Goal: Task Accomplishment & Management: Manage account settings

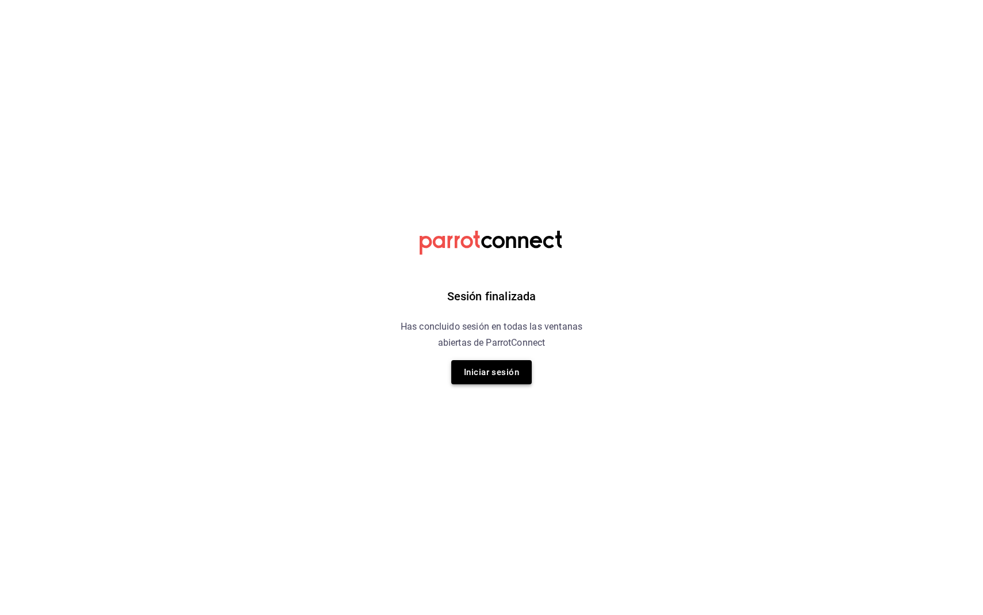
click at [471, 377] on button "Iniciar sesión" at bounding box center [491, 372] width 80 height 24
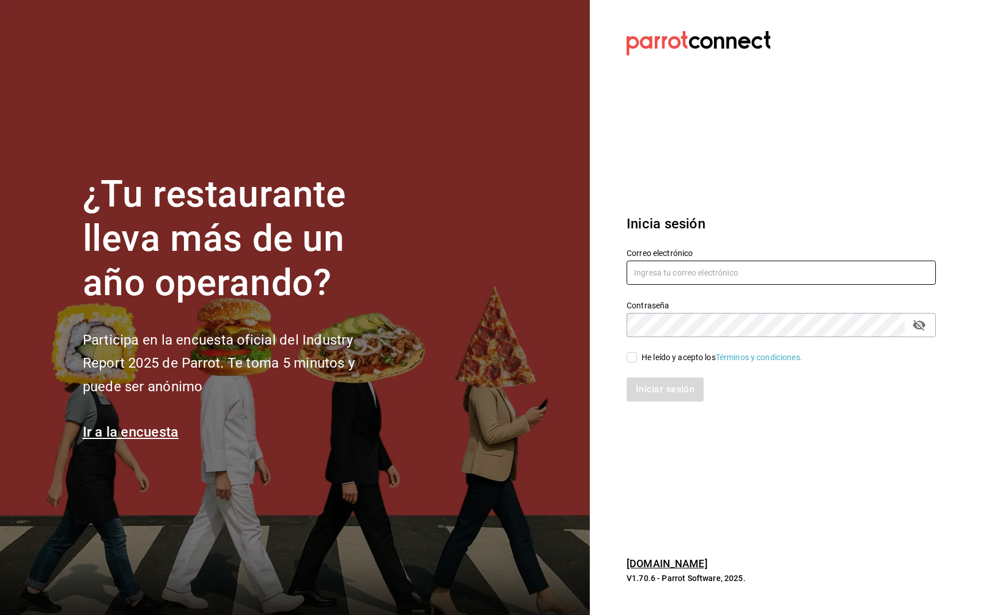
click at [736, 264] on input "text" at bounding box center [781, 272] width 309 height 24
type input "jlomelin@eci.edu.mx"
click at [636, 361] on input "He leído y acepto los Términos y condiciones." at bounding box center [632, 357] width 10 height 10
checkbox input "true"
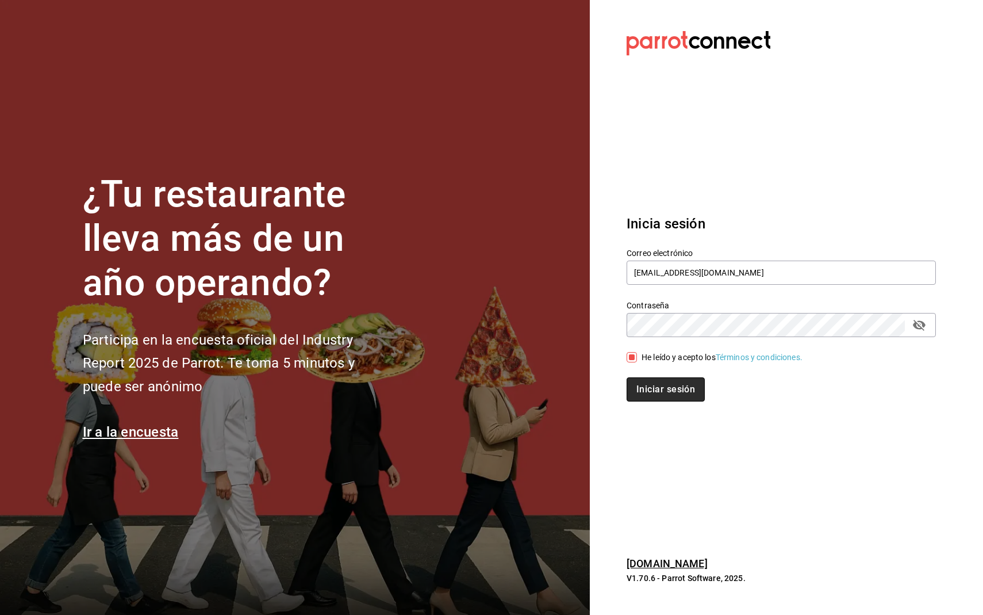
click at [656, 390] on button "Iniciar sesión" at bounding box center [666, 389] width 78 height 24
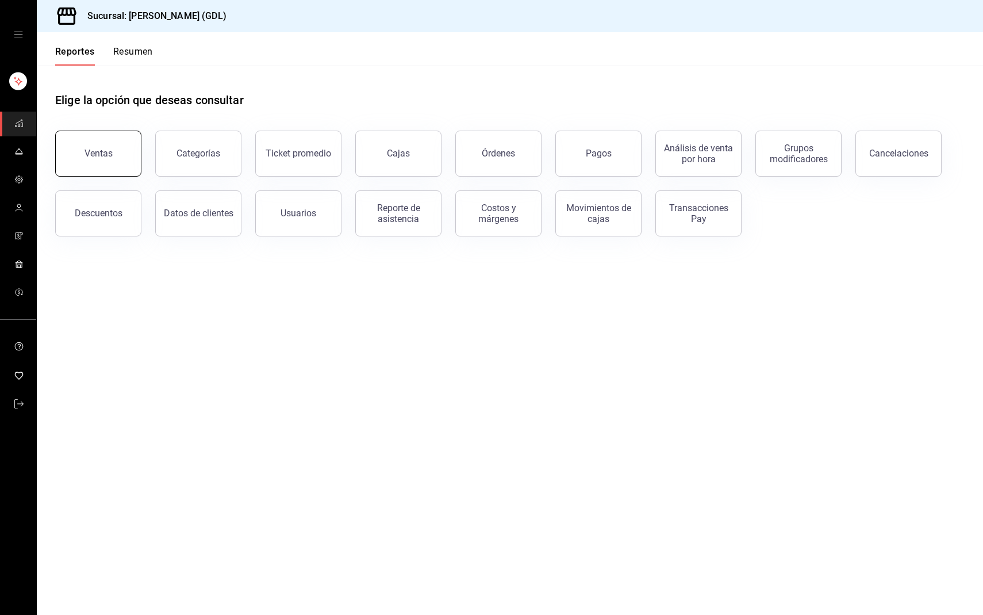
click at [114, 137] on button "Ventas" at bounding box center [98, 153] width 86 height 46
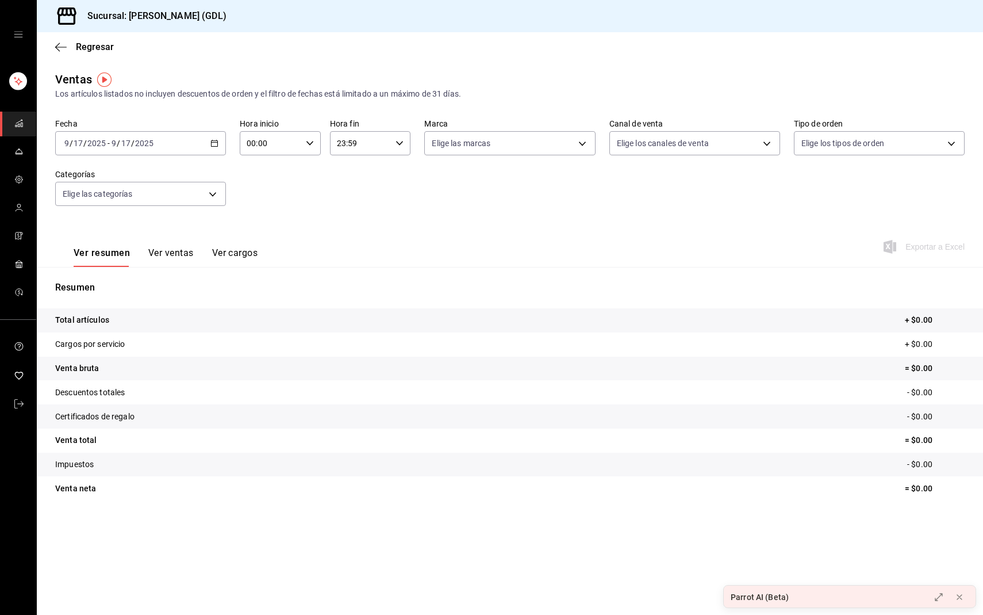
click at [210, 140] on icon "button" at bounding box center [214, 143] width 8 height 8
click at [112, 278] on span "Rango de fechas" at bounding box center [109, 281] width 89 height 12
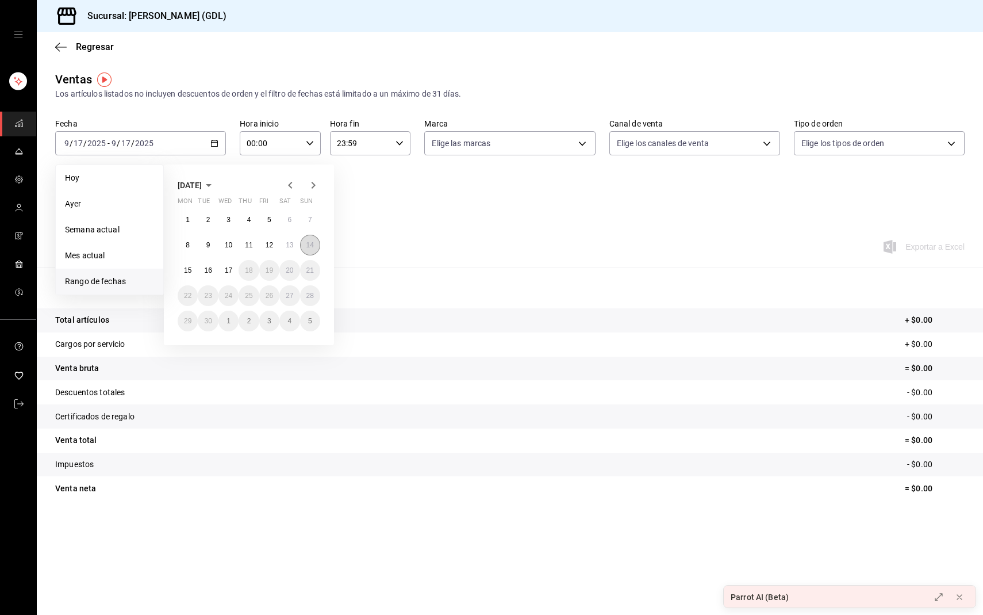
click at [309, 244] on abbr "14" at bounding box center [309, 245] width 7 height 8
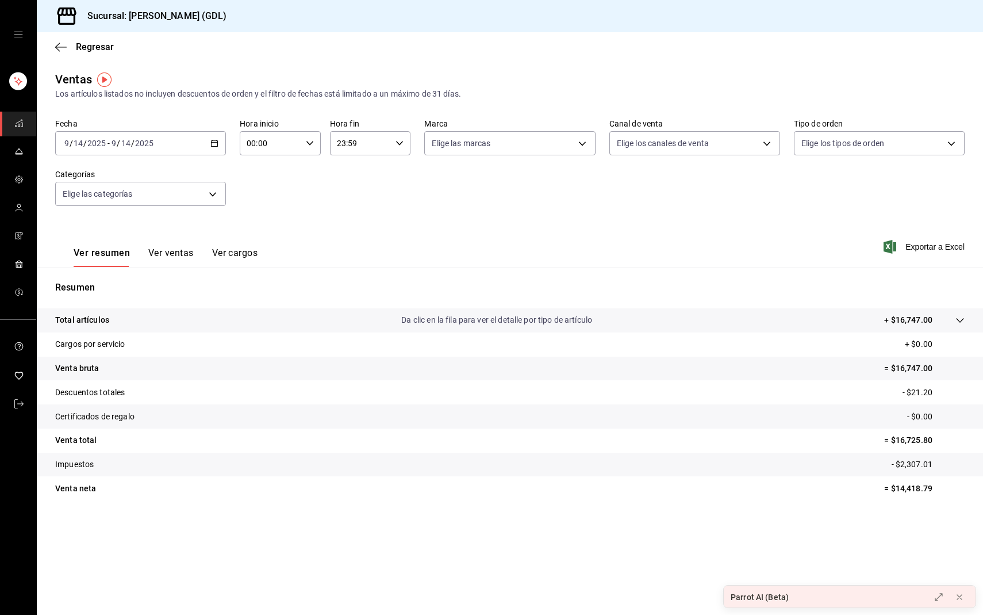
click at [939, 374] on tr "Venta bruta = $16,747.00" at bounding box center [510, 368] width 946 height 24
drag, startPoint x: 936, startPoint y: 438, endPoint x: 891, endPoint y: 438, distance: 44.8
click at [891, 438] on p "= $16,725.80" at bounding box center [924, 440] width 80 height 12
click at [62, 48] on icon "button" at bounding box center [60, 47] width 11 height 10
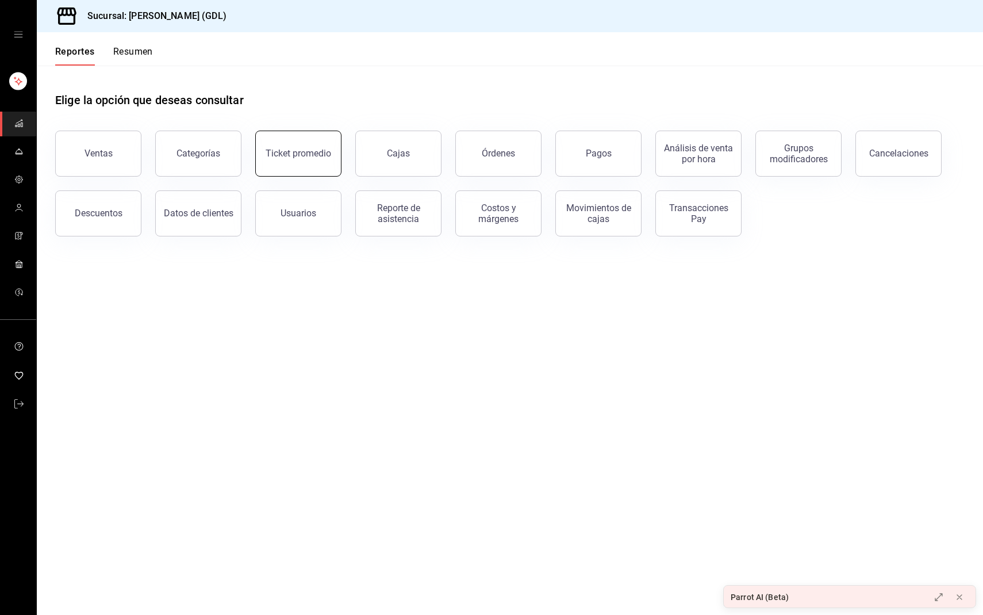
click at [274, 158] on div "Ticket promedio" at bounding box center [299, 153] width 66 height 11
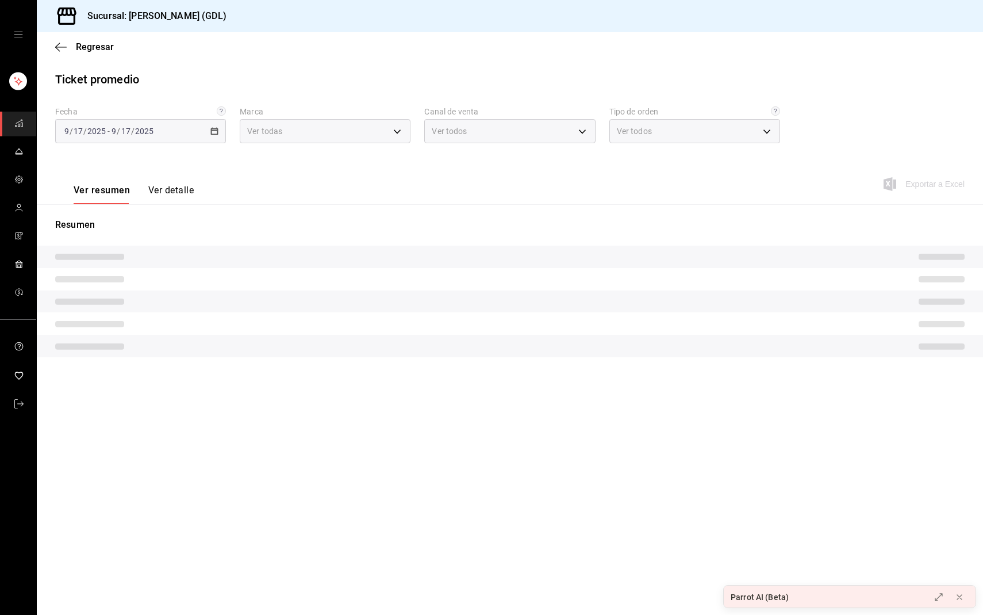
type input "c98b01ad-3431-465a-b391-fd370b6183a3"
type input "PARROT,UBER_EATS,RAPPI,DIDI_FOOD,ONLINE"
type input "5ecffce5-4264-4a64-9be0-877fe03393fb,864f8ddf-f8b3-4635-a869-96c2fe4116ec,b5d94…"
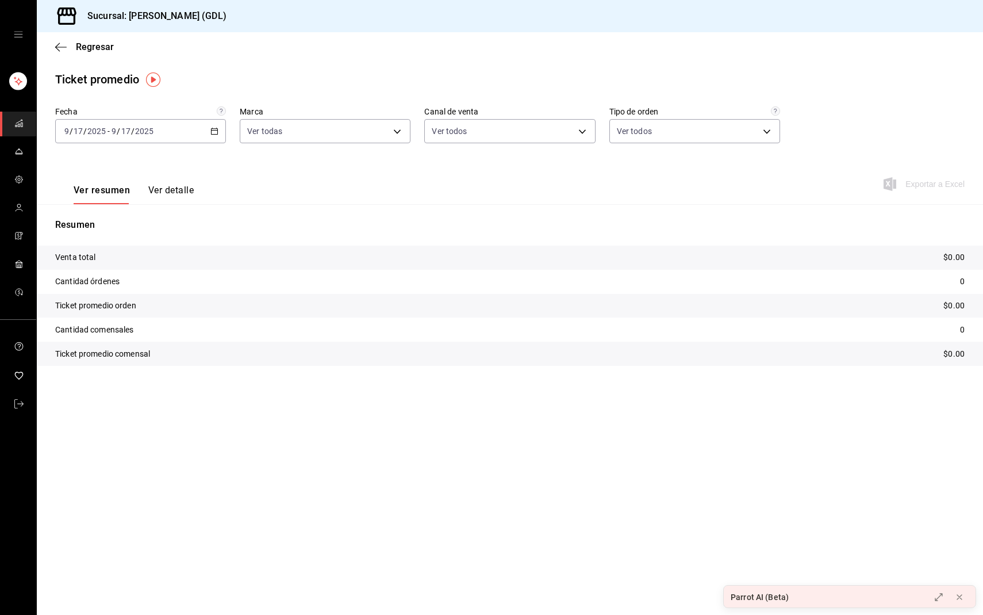
click at [181, 133] on div "[DATE] [DATE] - [DATE] [DATE]" at bounding box center [140, 131] width 171 height 24
click at [129, 267] on span "Rango de fechas" at bounding box center [109, 269] width 89 height 12
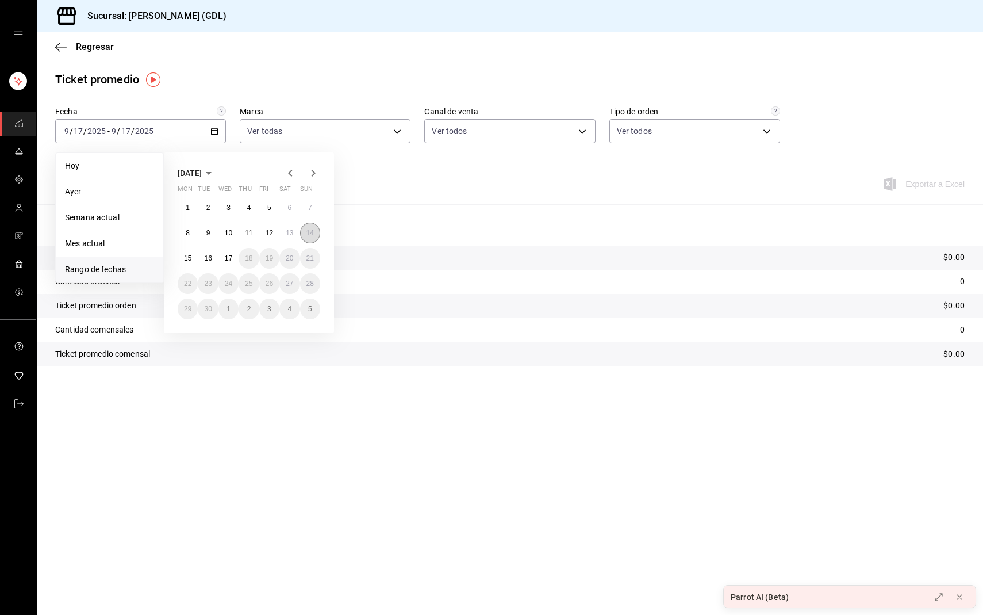
click at [315, 228] on button "14" at bounding box center [310, 232] width 20 height 21
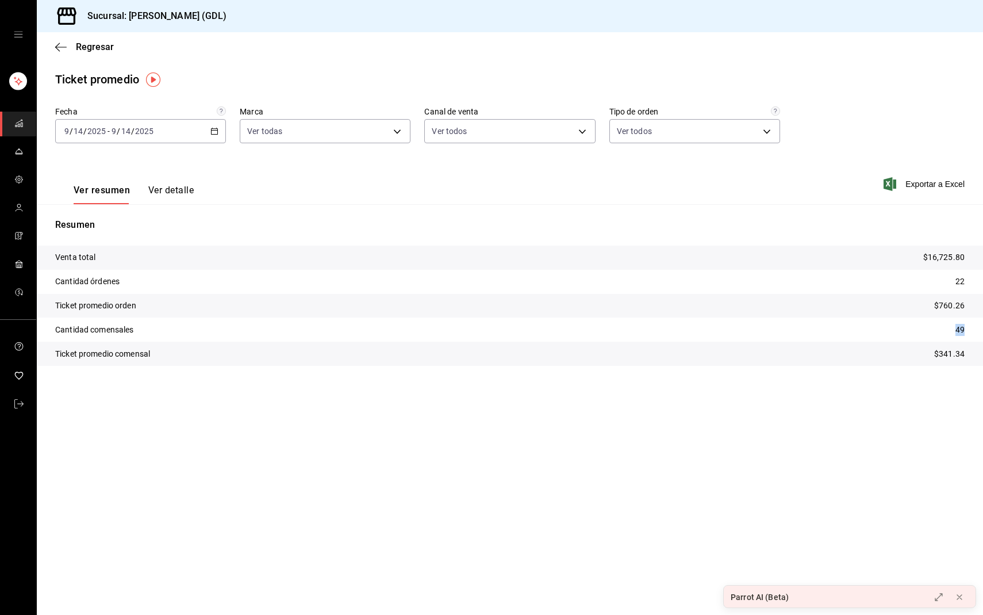
drag, startPoint x: 974, startPoint y: 328, endPoint x: 947, endPoint y: 328, distance: 27.0
click at [947, 328] on tr "Cantidad comensales 49" at bounding box center [510, 329] width 946 height 24
copy p "49"
click at [209, 137] on div "[DATE] [DATE] - [DATE] [DATE]" at bounding box center [140, 131] width 171 height 24
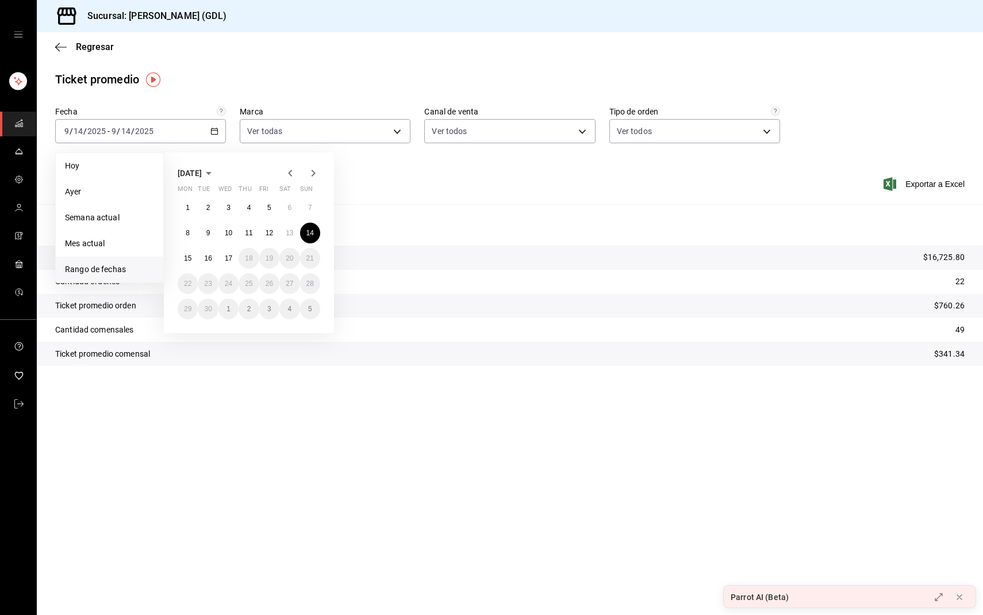
click at [393, 159] on div "Ver resumen Ver detalle Exportar a Excel" at bounding box center [510, 180] width 946 height 47
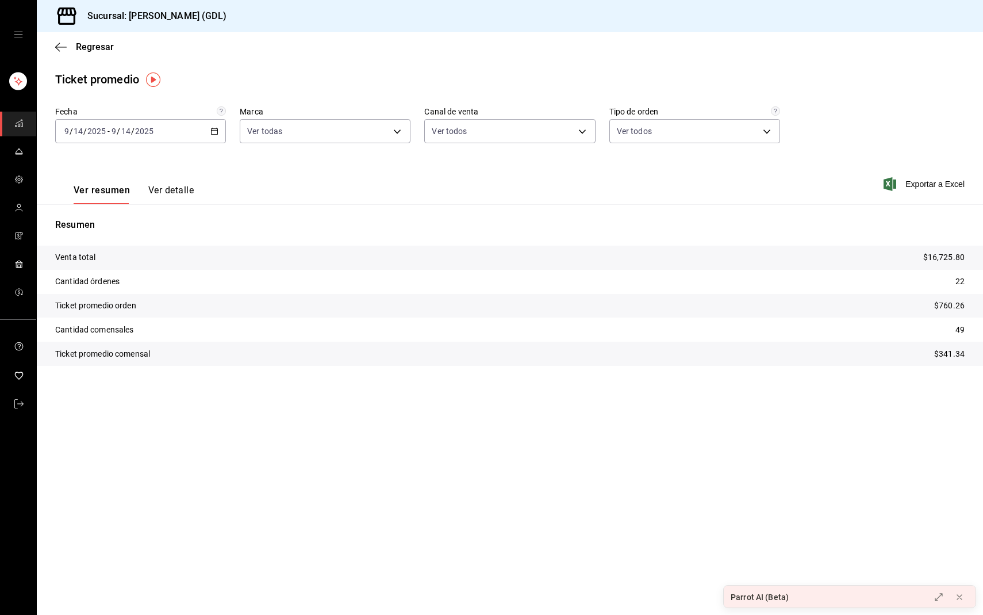
click at [54, 43] on div "Regresar" at bounding box center [510, 46] width 946 height 29
click at [71, 48] on span "Regresar" at bounding box center [84, 46] width 59 height 11
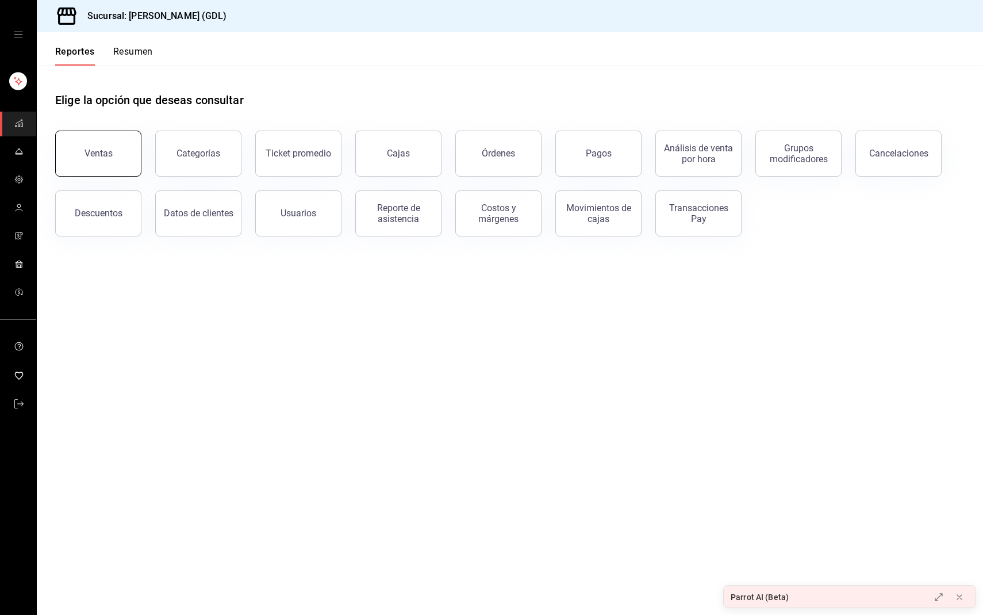
click at [99, 162] on button "Ventas" at bounding box center [98, 153] width 86 height 46
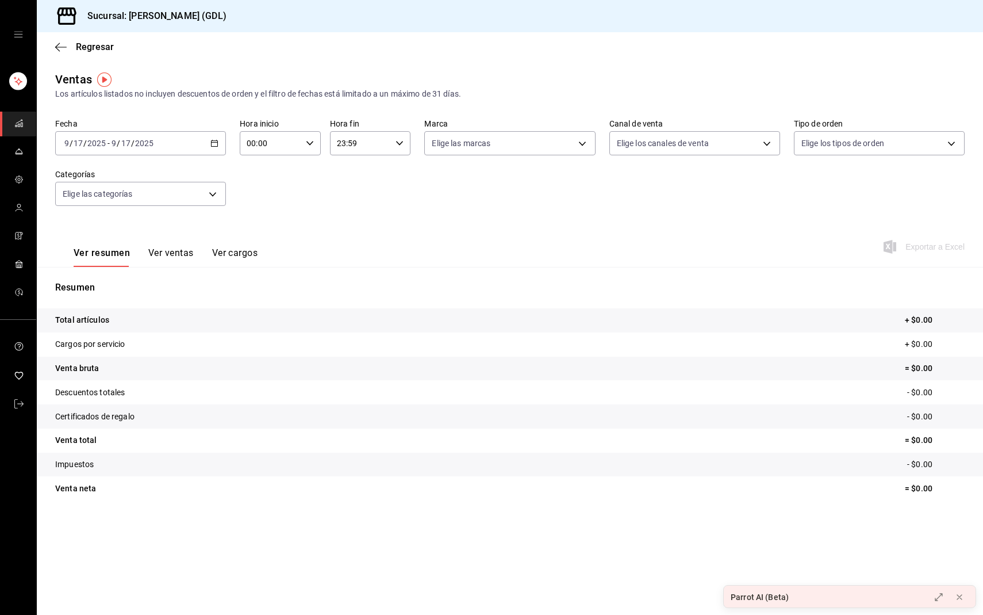
click at [129, 151] on div "[DATE] [DATE] - [DATE] [DATE]" at bounding box center [140, 143] width 171 height 24
click at [127, 178] on span "Hoy" at bounding box center [109, 178] width 89 height 12
click at [197, 149] on div "[DATE] [DATE] - [DATE] [DATE]" at bounding box center [140, 143] width 171 height 24
click at [121, 276] on span "Rango de fechas" at bounding box center [109, 281] width 89 height 12
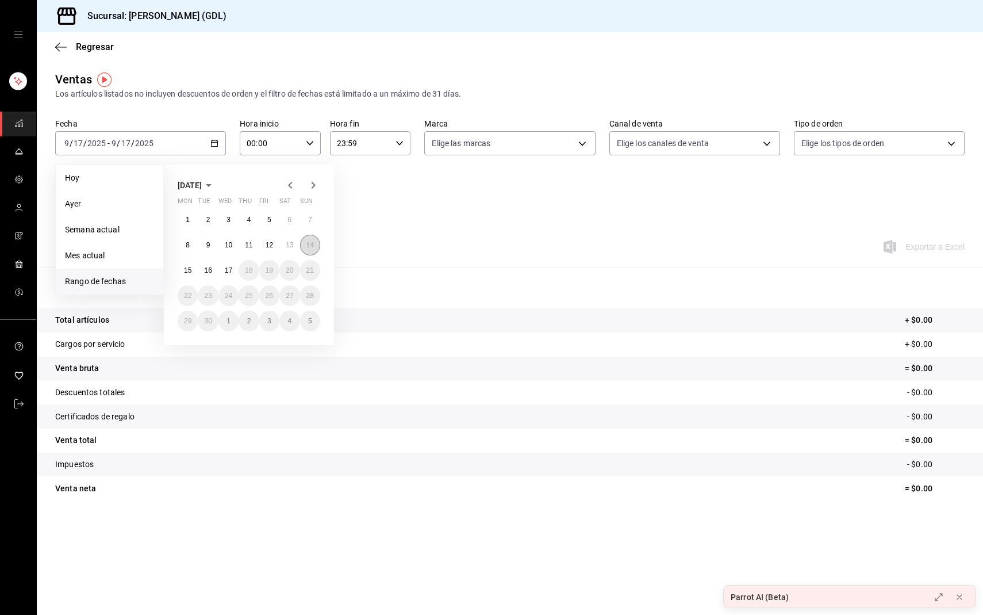
click at [314, 249] on button "14" at bounding box center [310, 245] width 20 height 21
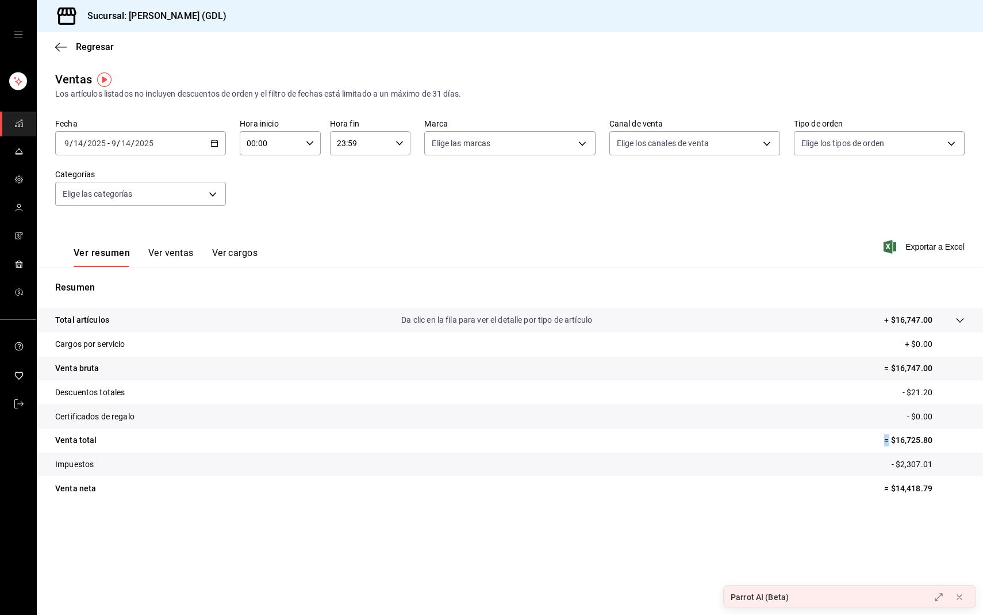
drag, startPoint x: 947, startPoint y: 433, endPoint x: 888, endPoint y: 436, distance: 59.3
click at [887, 436] on p "= $16,725.80" at bounding box center [924, 440] width 80 height 12
drag, startPoint x: 937, startPoint y: 436, endPoint x: 889, endPoint y: 437, distance: 47.7
click at [889, 437] on p "= $16,725.80" at bounding box center [924, 440] width 80 height 12
copy p "$16,725.80"
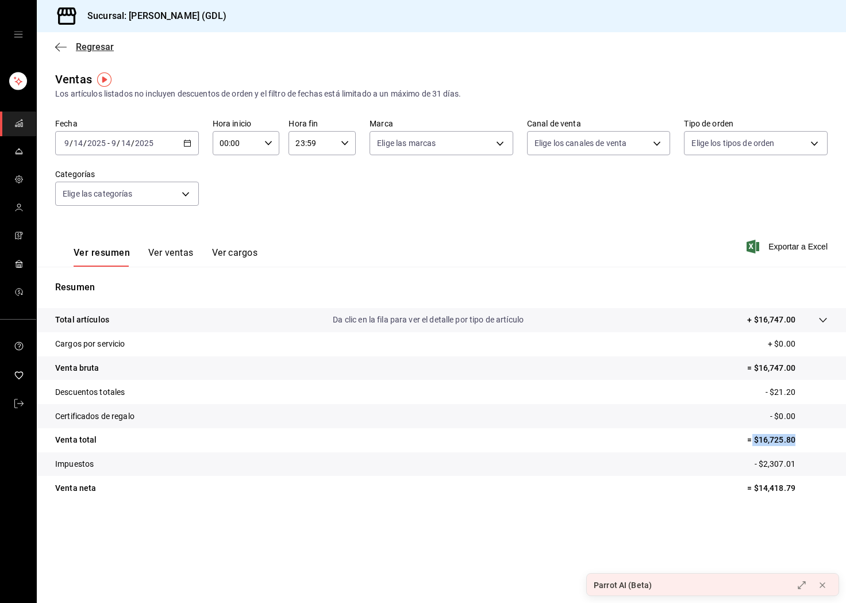
click at [59, 50] on icon "button" at bounding box center [60, 47] width 11 height 10
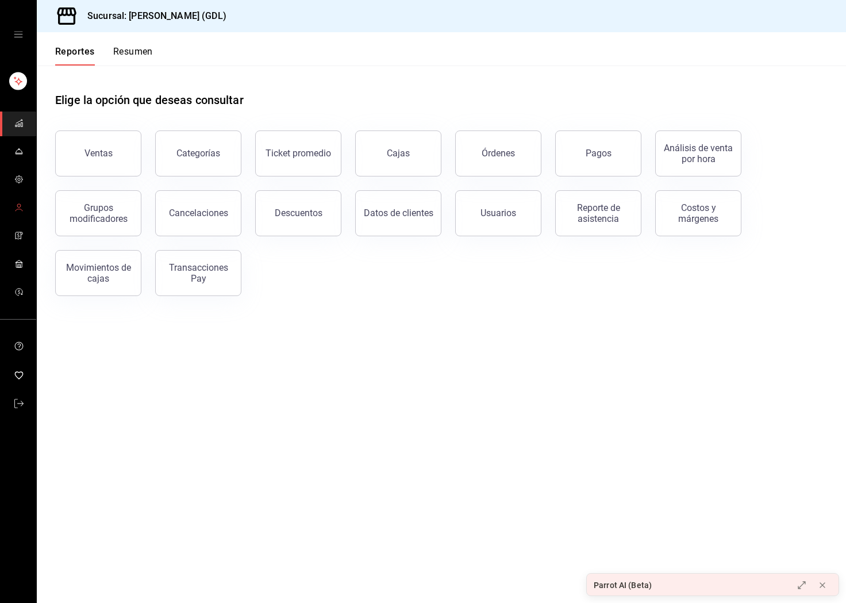
click at [20, 217] on link "mailbox folders" at bounding box center [18, 208] width 36 height 25
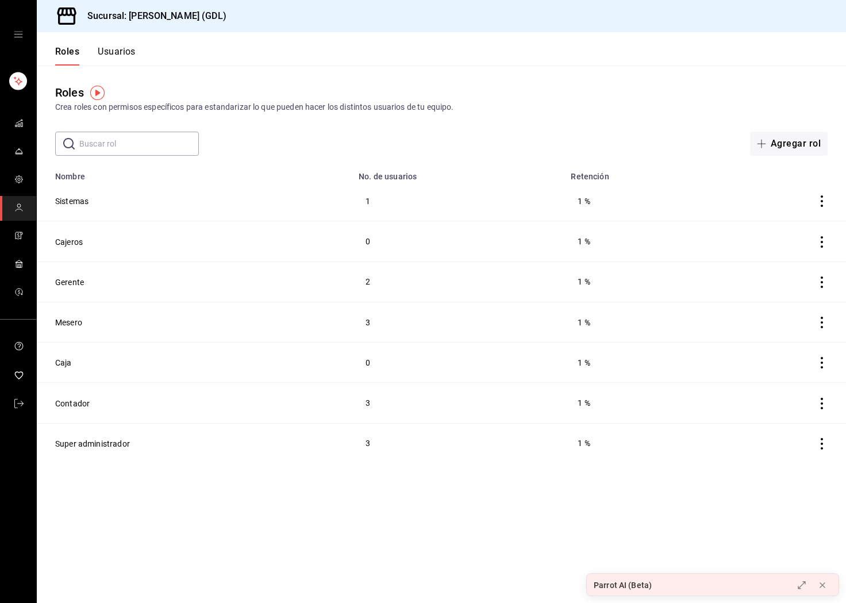
click at [101, 51] on button "Usuarios" at bounding box center [117, 56] width 38 height 20
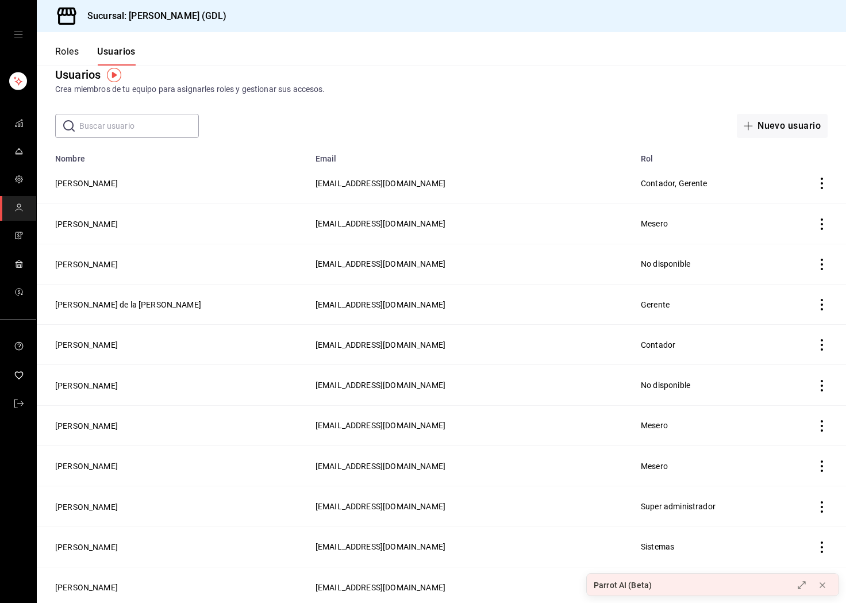
scroll to position [11, 0]
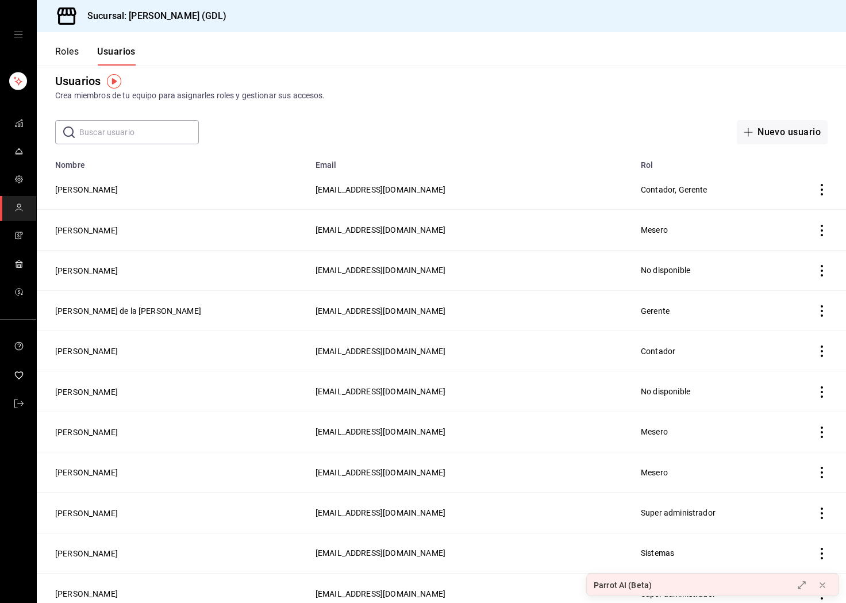
click at [821, 195] on icon "actions" at bounding box center [822, 189] width 2 height 11
click at [562, 187] on div at bounding box center [423, 301] width 846 height 603
click at [409, 189] on span "[EMAIL_ADDRESS][DOMAIN_NAME]" at bounding box center [381, 189] width 130 height 9
click at [95, 183] on td "[PERSON_NAME]" at bounding box center [173, 190] width 272 height 40
click at [823, 184] on icon "actions" at bounding box center [821, 189] width 11 height 11
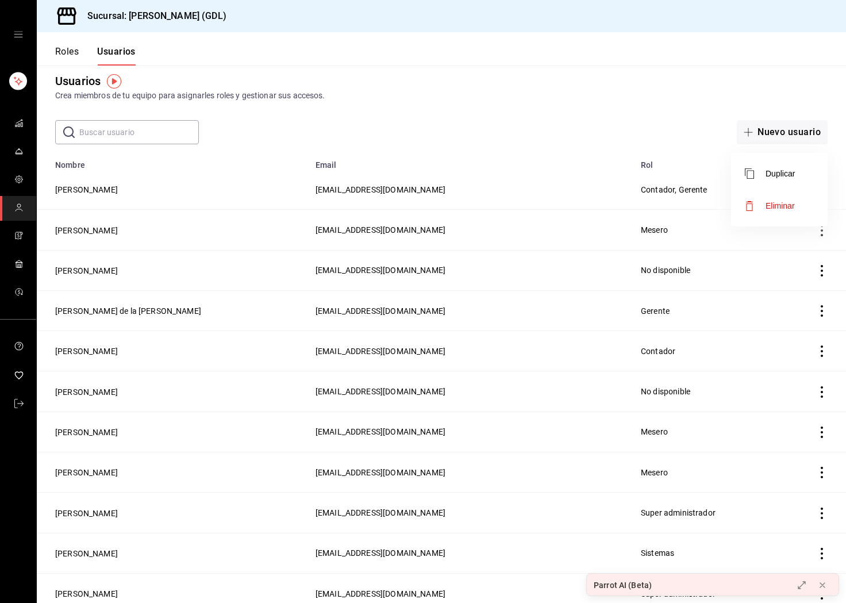
click at [794, 194] on li "Eliminar" at bounding box center [779, 206] width 97 height 32
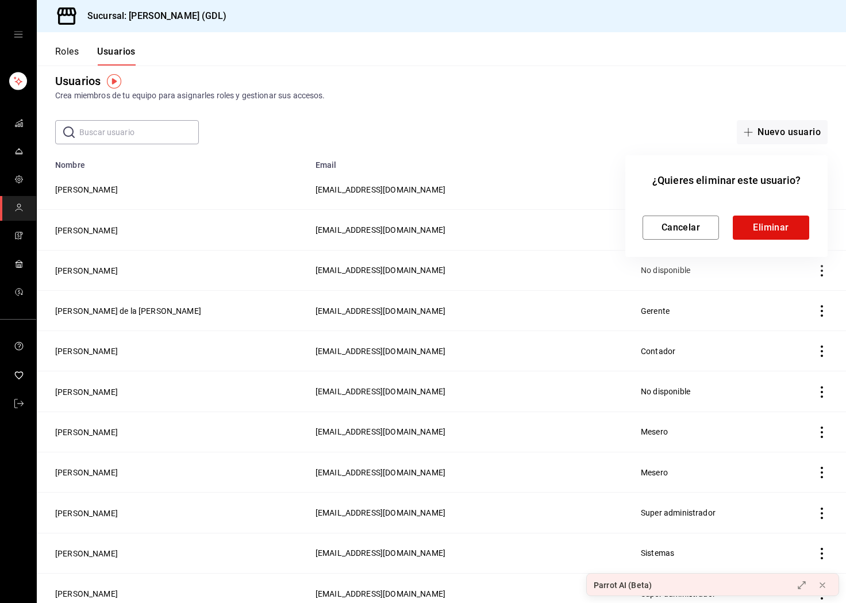
click at [67, 57] on div at bounding box center [423, 301] width 846 height 603
click at [67, 53] on div at bounding box center [423, 301] width 846 height 603
click at [74, 45] on div at bounding box center [423, 301] width 846 height 603
click at [708, 228] on button "Cancelar" at bounding box center [681, 228] width 76 height 24
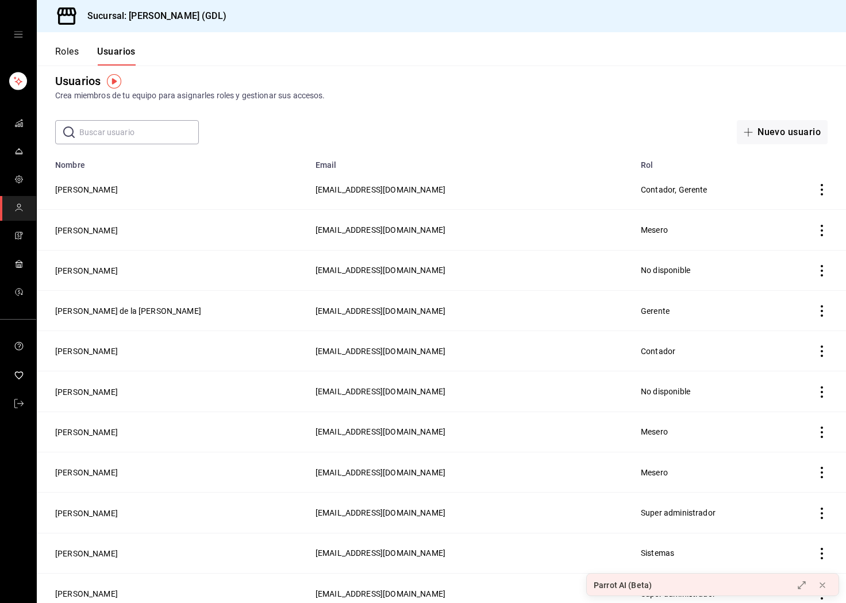
click at [72, 62] on button "Roles" at bounding box center [67, 56] width 24 height 20
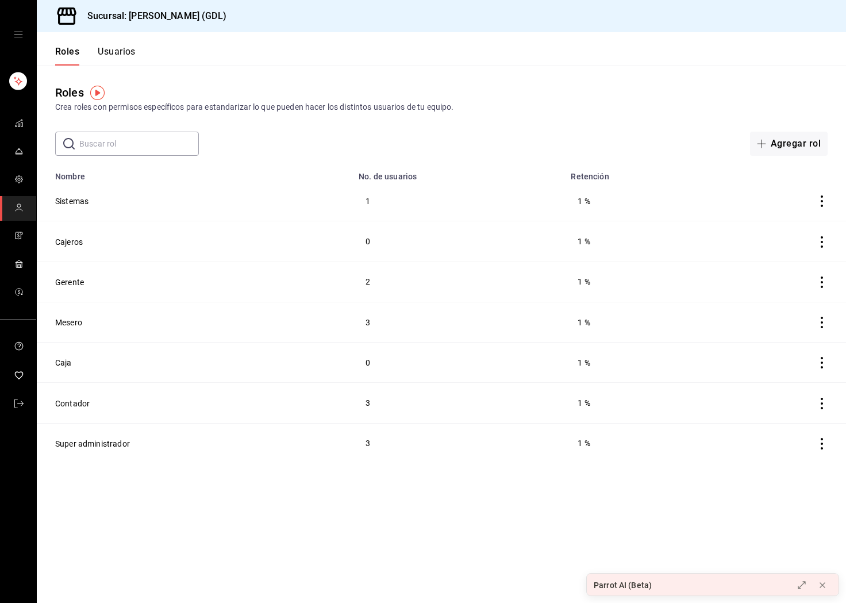
click at [109, 56] on button "Usuarios" at bounding box center [117, 56] width 38 height 20
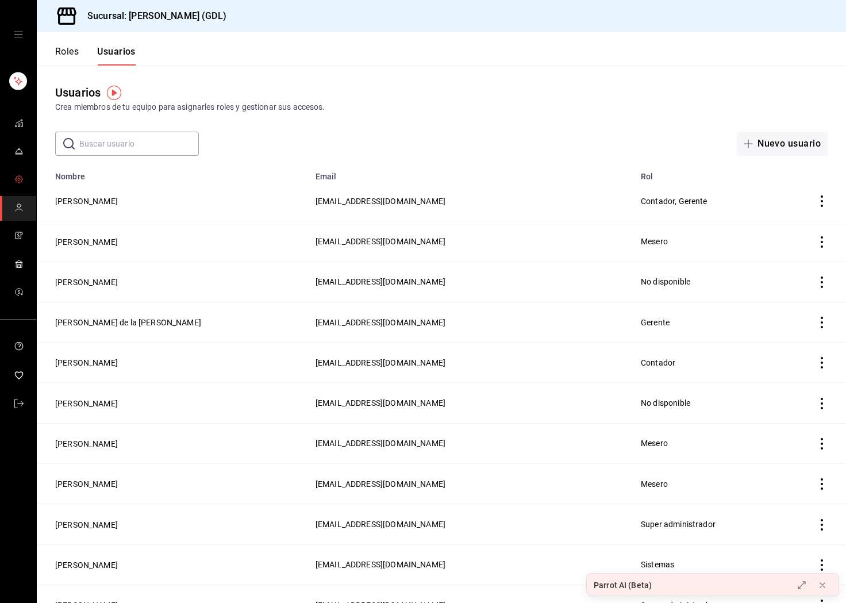
click at [14, 179] on icon "mailbox folders" at bounding box center [18, 179] width 9 height 9
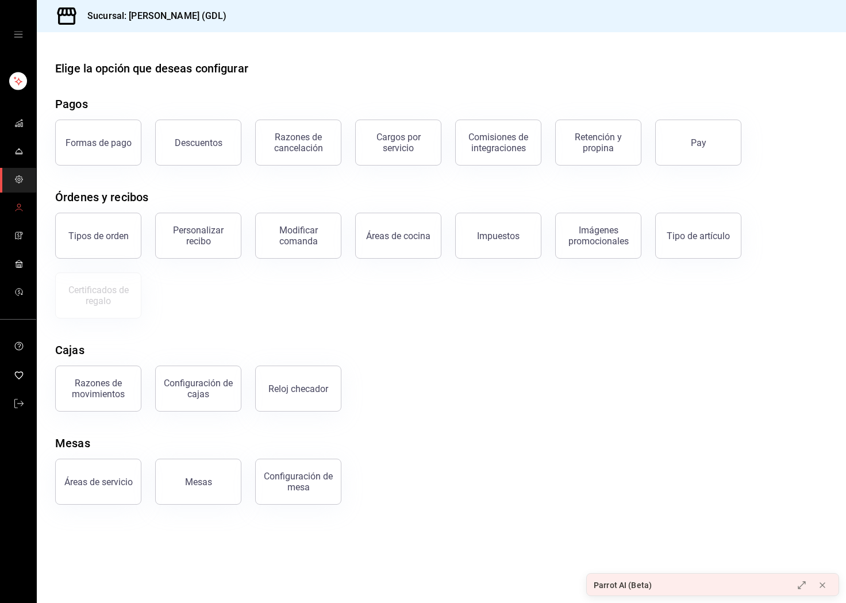
click at [22, 217] on link "mailbox folders" at bounding box center [18, 208] width 36 height 25
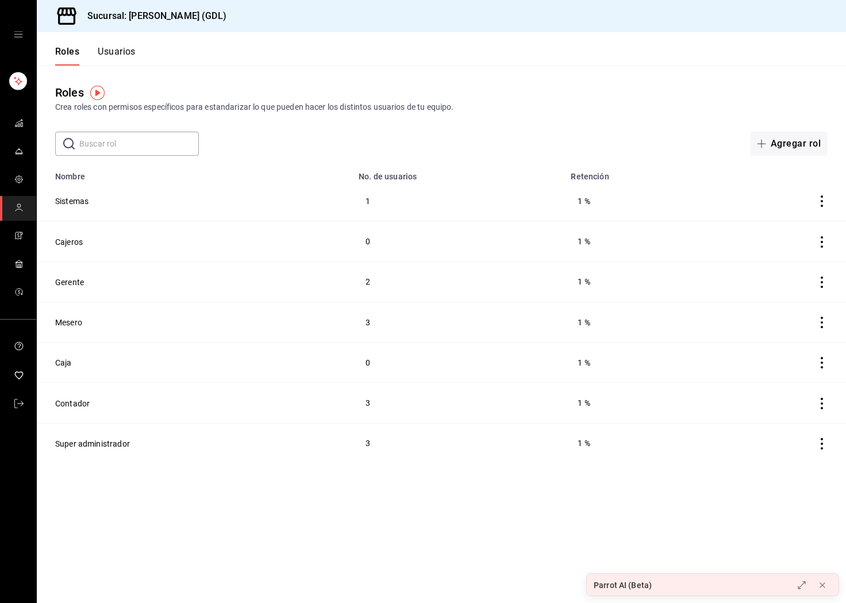
click at [114, 50] on button "Usuarios" at bounding box center [117, 56] width 38 height 20
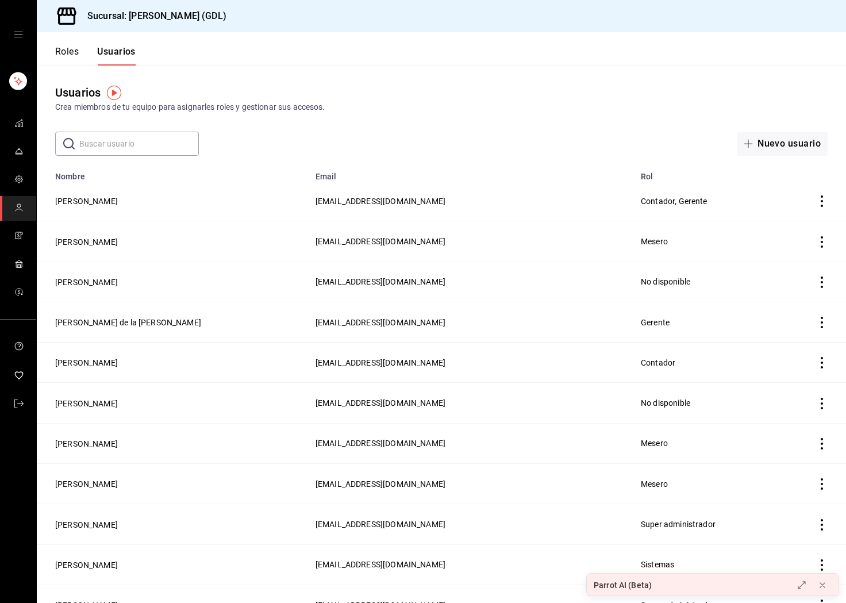
click at [641, 199] on span "Contador, Gerente" at bounding box center [674, 201] width 67 height 9
click at [401, 209] on td "[EMAIL_ADDRESS][DOMAIN_NAME]" at bounding box center [471, 201] width 325 height 40
click at [362, 201] on span "[EMAIL_ADDRESS][DOMAIN_NAME]" at bounding box center [381, 201] width 130 height 9
click at [825, 202] on icon "actions" at bounding box center [821, 200] width 11 height 11
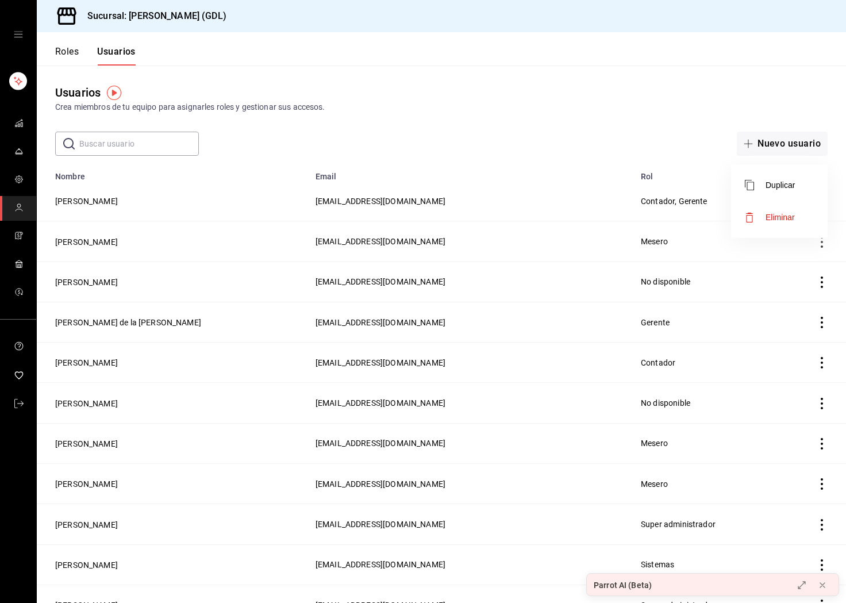
click at [809, 212] on li "Eliminar" at bounding box center [779, 217] width 97 height 32
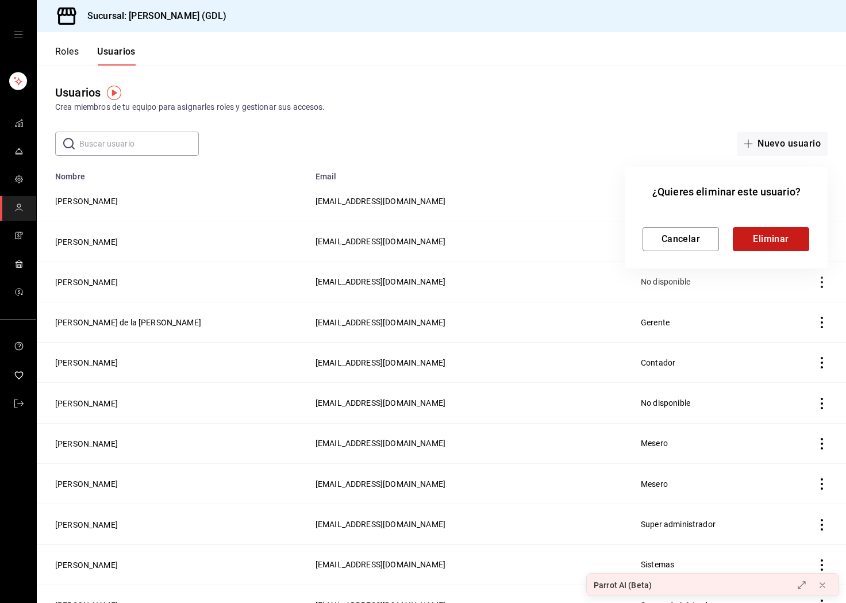
click at [784, 231] on button "Eliminar" at bounding box center [771, 239] width 76 height 24
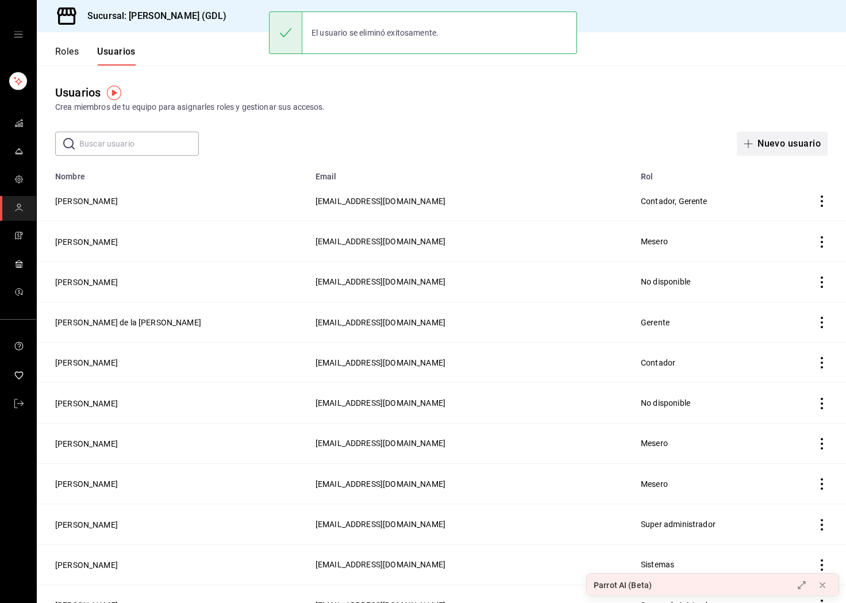
click at [783, 145] on button "Nuevo usuario" at bounding box center [782, 144] width 91 height 24
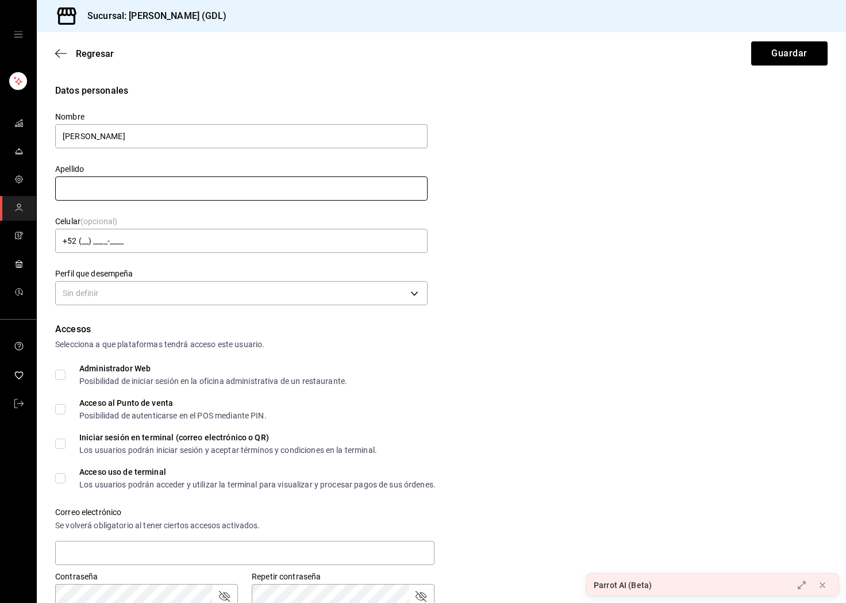
type input "[PERSON_NAME]"
click at [400, 191] on input "text" at bounding box center [241, 188] width 372 height 24
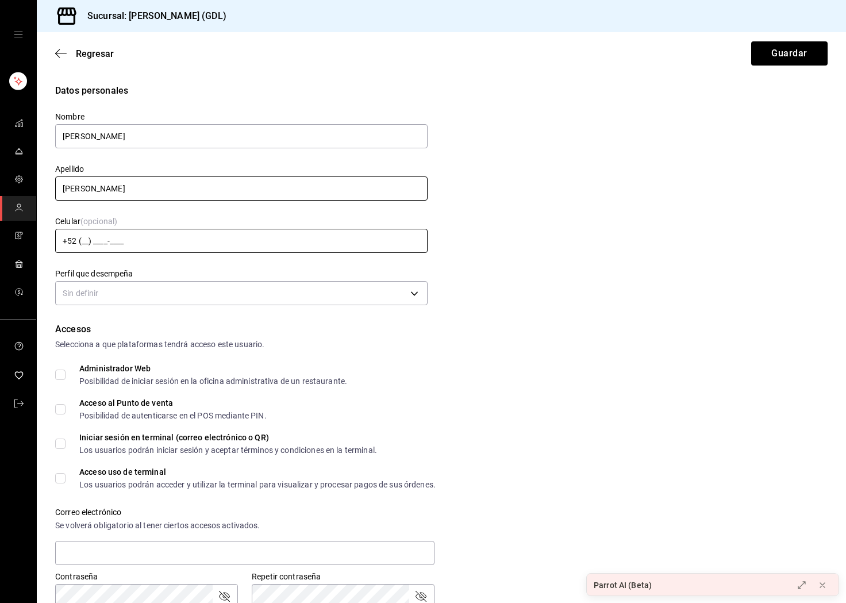
type input "[PERSON_NAME]"
click at [208, 238] on input "+52 (__) ____-____" at bounding box center [241, 241] width 372 height 24
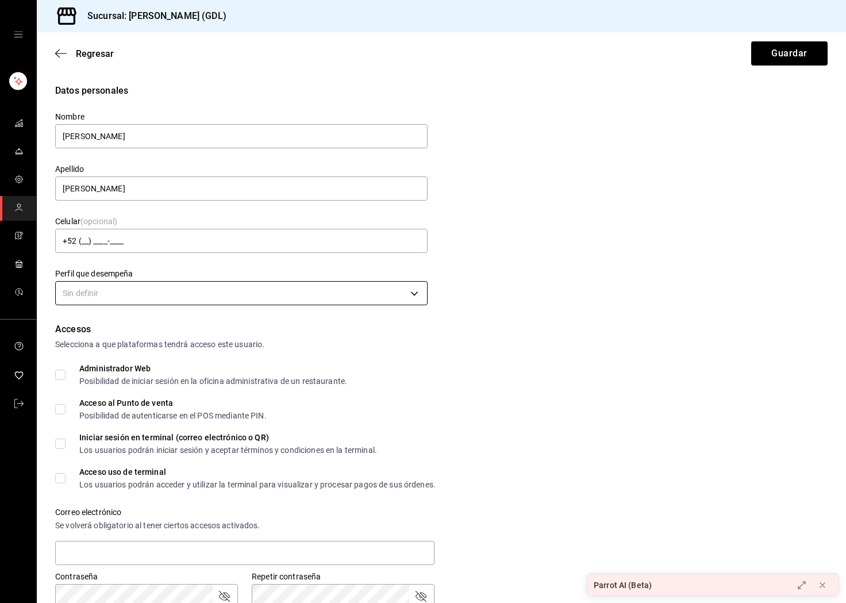
click at [176, 294] on body "Sucursal: [PERSON_NAME] (GDL) Regresar Guardar Datos personales Nombre [PERSON_…" at bounding box center [423, 301] width 846 height 603
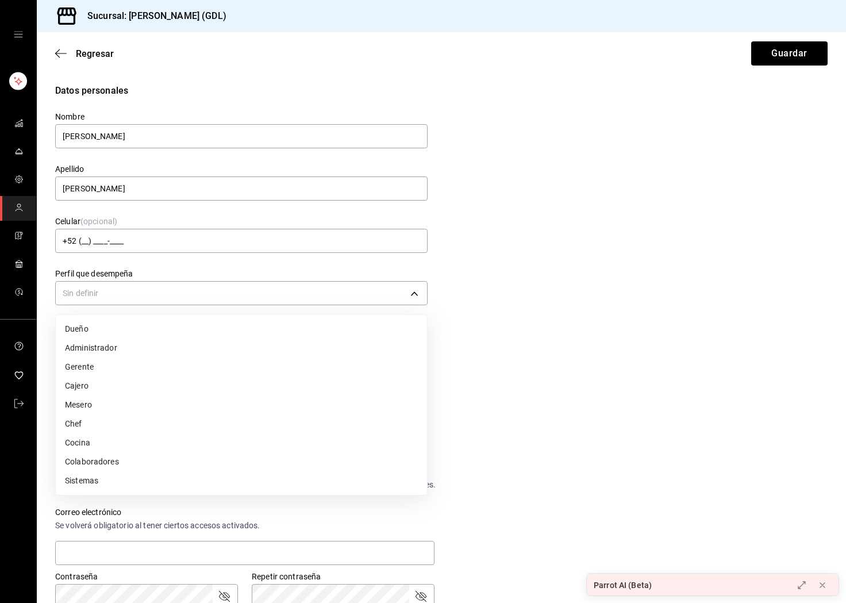
click at [152, 390] on li "Cajero" at bounding box center [241, 386] width 371 height 19
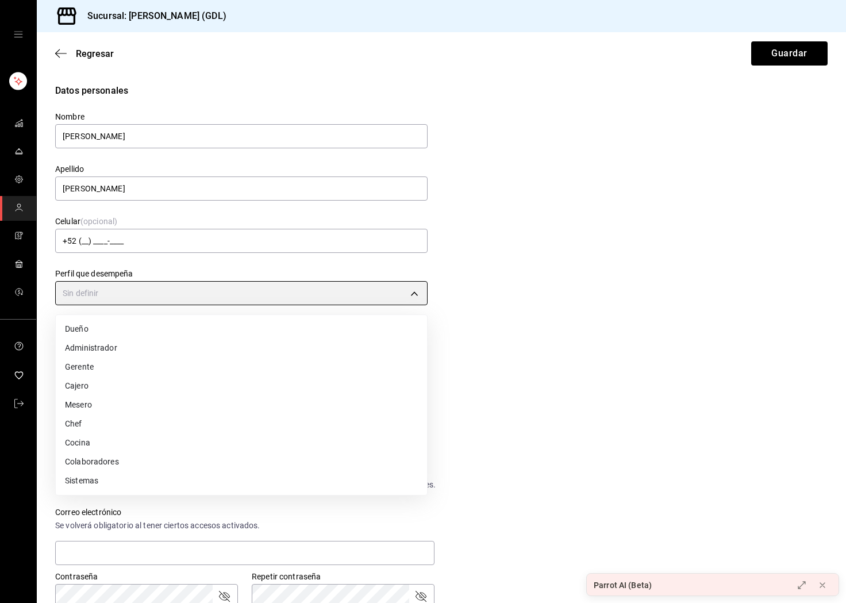
type input "CASHIER"
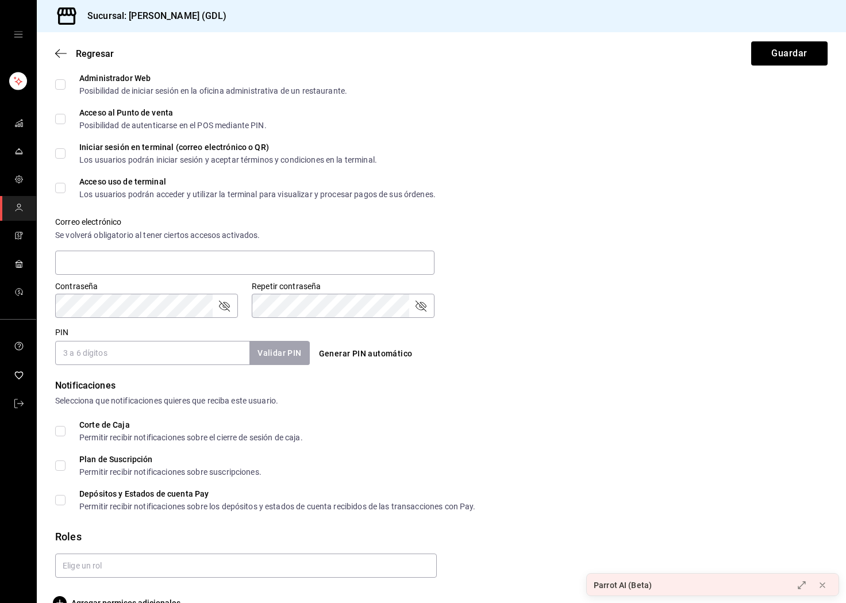
scroll to position [291, 0]
click at [115, 260] on input "text" at bounding box center [244, 262] width 379 height 24
type input "[EMAIL_ADDRESS][DOMAIN_NAME]"
click at [222, 305] on icon "passwordField" at bounding box center [224, 305] width 14 height 14
click at [425, 308] on icon "passwordField" at bounding box center [421, 305] width 14 height 14
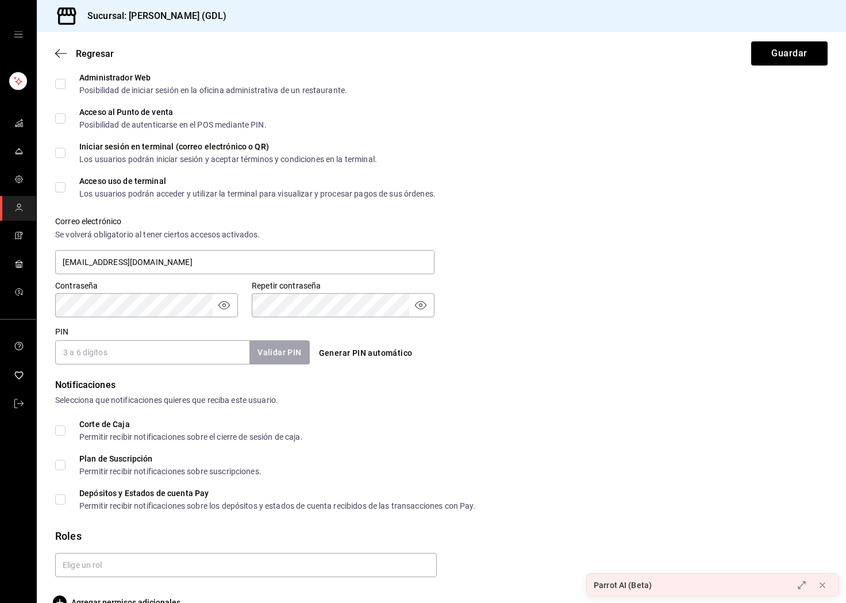
click at [105, 360] on input "PIN" at bounding box center [152, 352] width 194 height 24
click at [131, 370] on form "Datos personales Nombre [PERSON_NAME] [PERSON_NAME] Celular (opcional) +52 (__)…" at bounding box center [441, 201] width 773 height 816
click at [131, 363] on input "PIN" at bounding box center [152, 352] width 194 height 24
type input "1"
click at [71, 350] on input "2223" at bounding box center [152, 352] width 194 height 24
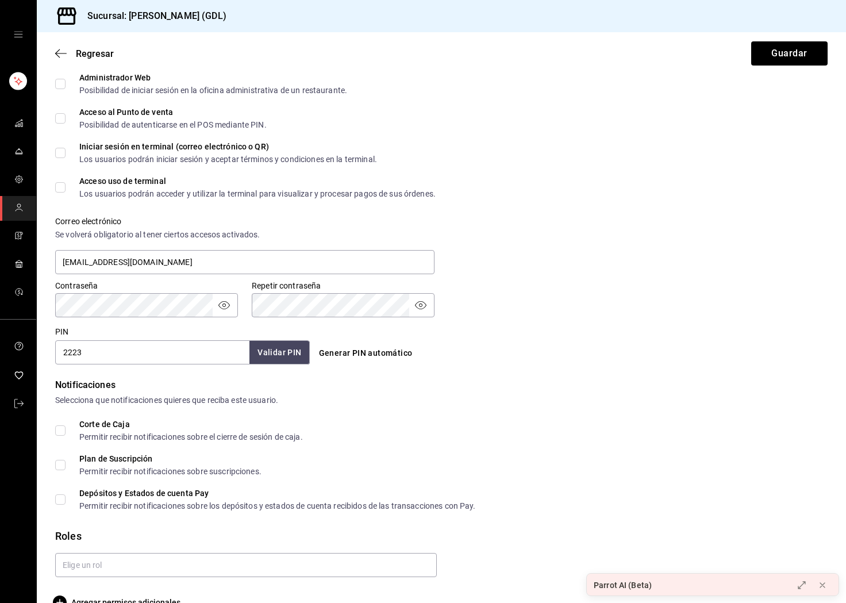
click at [71, 350] on input "2223" at bounding box center [152, 352] width 194 height 24
type input "2223"
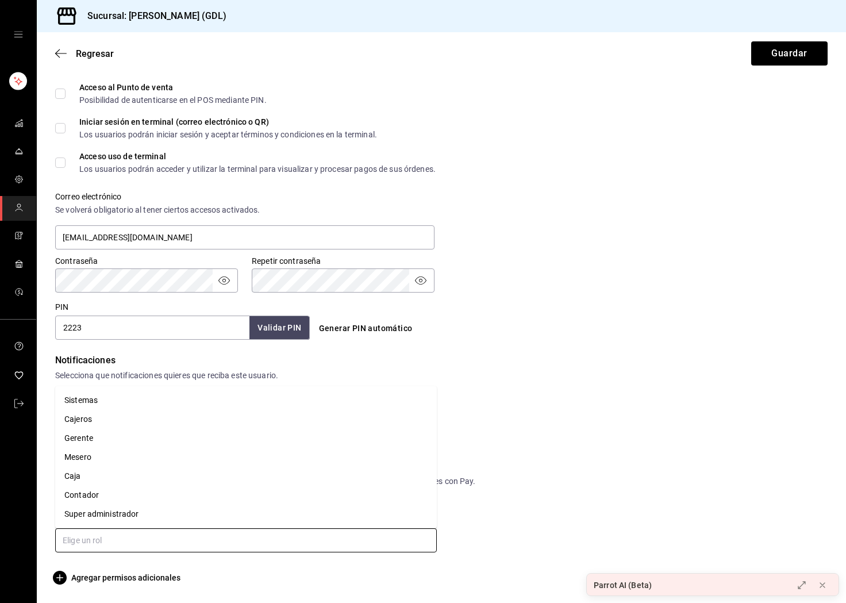
click at [152, 528] on body "Sucursal: [PERSON_NAME] (GDL) Regresar Guardar Datos personales Nombre [PERSON_…" at bounding box center [423, 301] width 846 height 603
click at [120, 478] on li "Caja" at bounding box center [246, 476] width 382 height 19
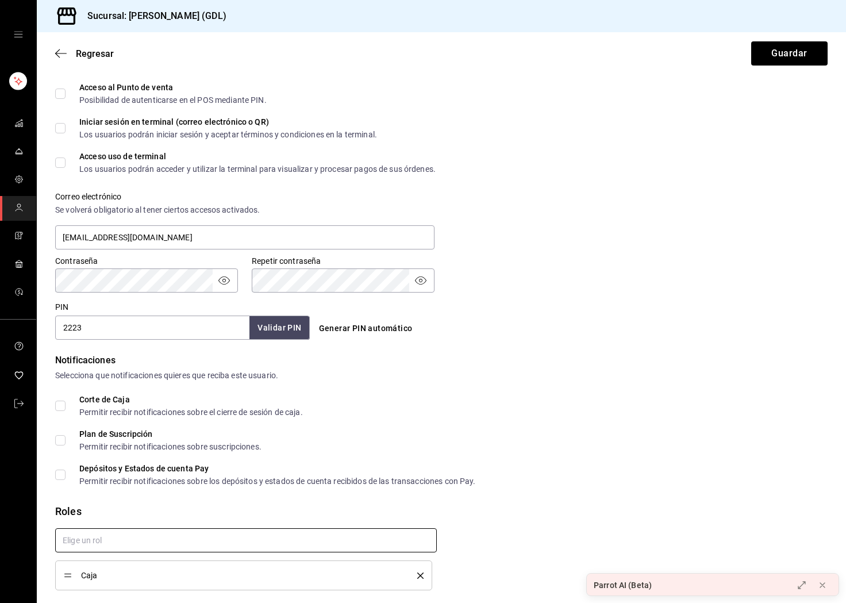
checkbox input "true"
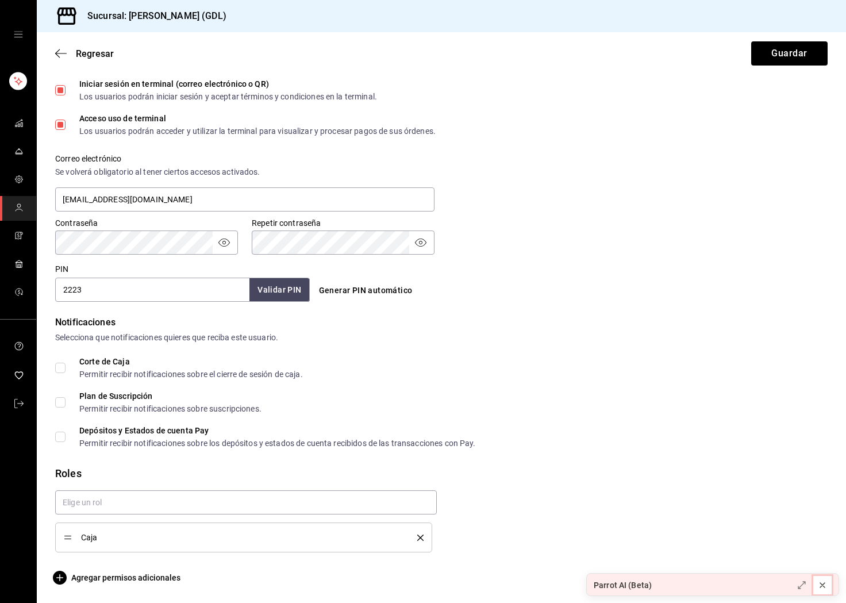
click at [821, 587] on icon at bounding box center [822, 585] width 5 height 5
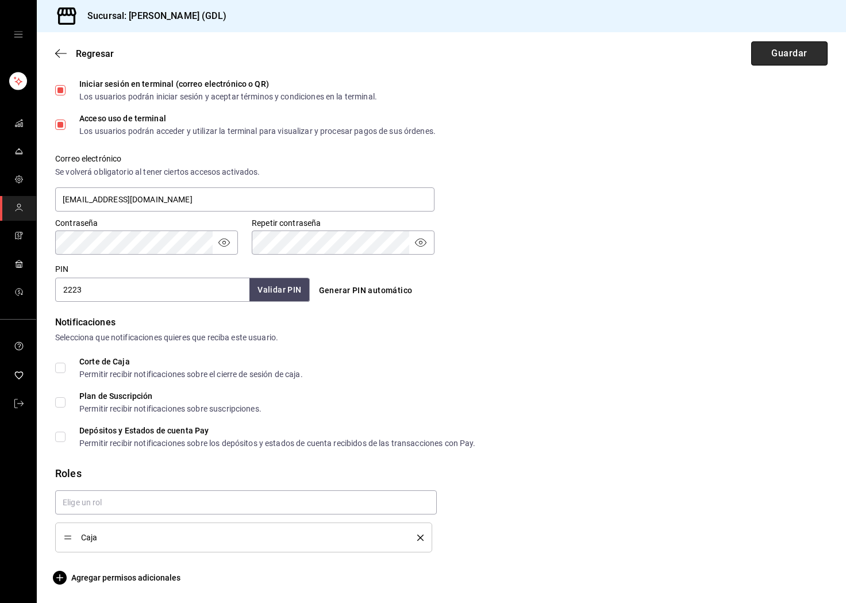
click at [812, 55] on button "Guardar" at bounding box center [789, 53] width 76 height 24
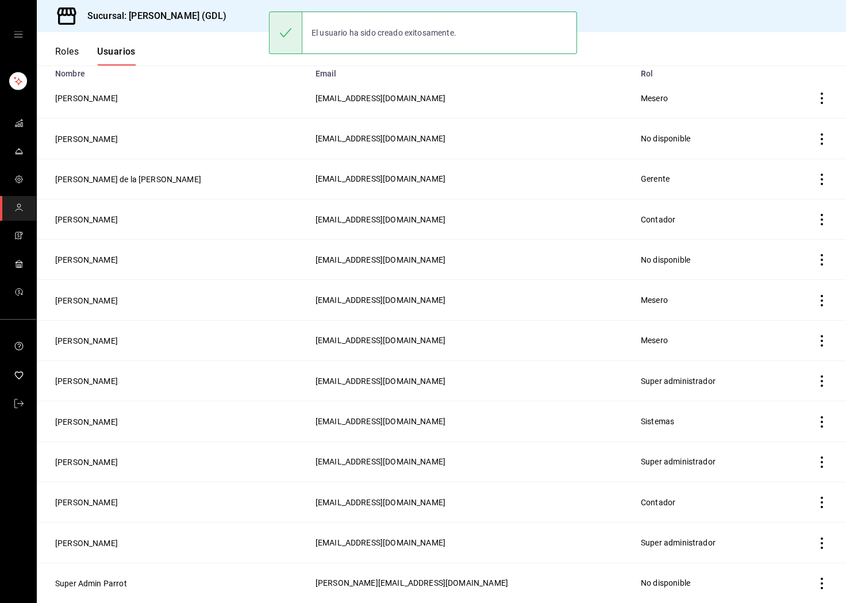
scroll to position [99, 0]
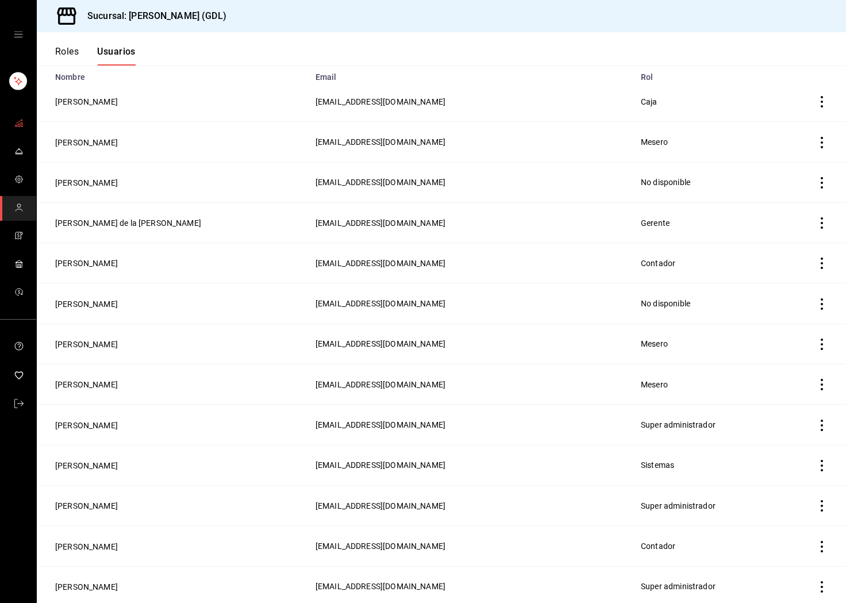
click at [26, 115] on link "mailbox folders" at bounding box center [18, 124] width 36 height 25
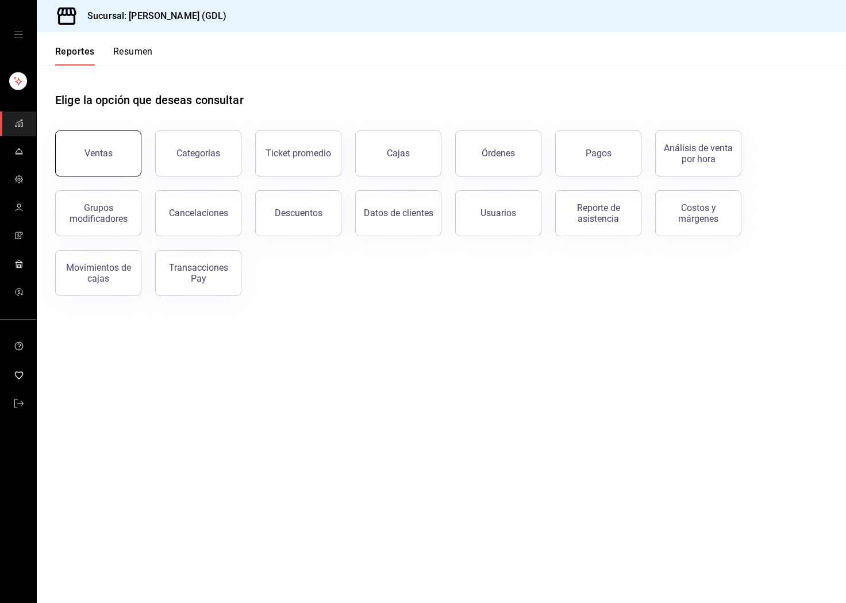
click at [77, 154] on button "Ventas" at bounding box center [98, 153] width 86 height 46
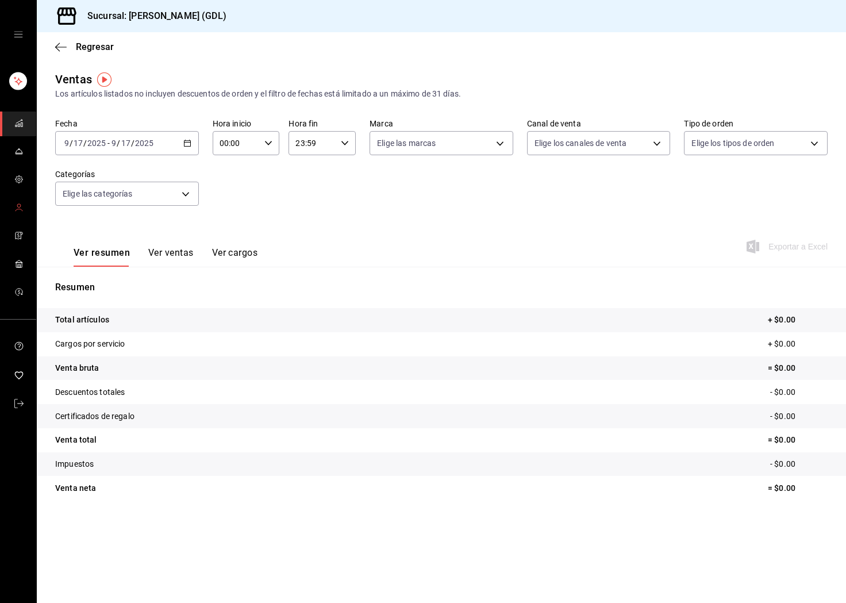
click at [23, 203] on icon "mailbox folders" at bounding box center [18, 207] width 9 height 9
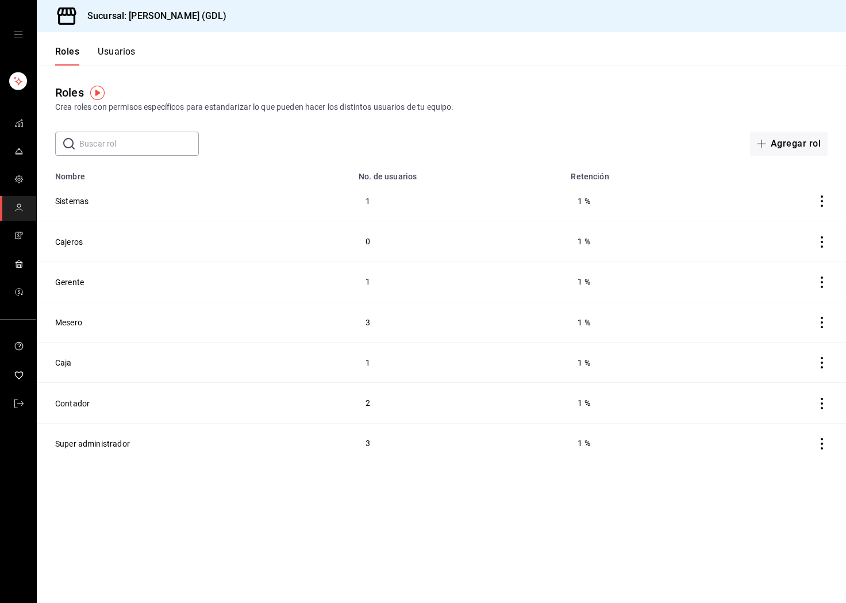
click at [124, 58] on button "Usuarios" at bounding box center [117, 56] width 38 height 20
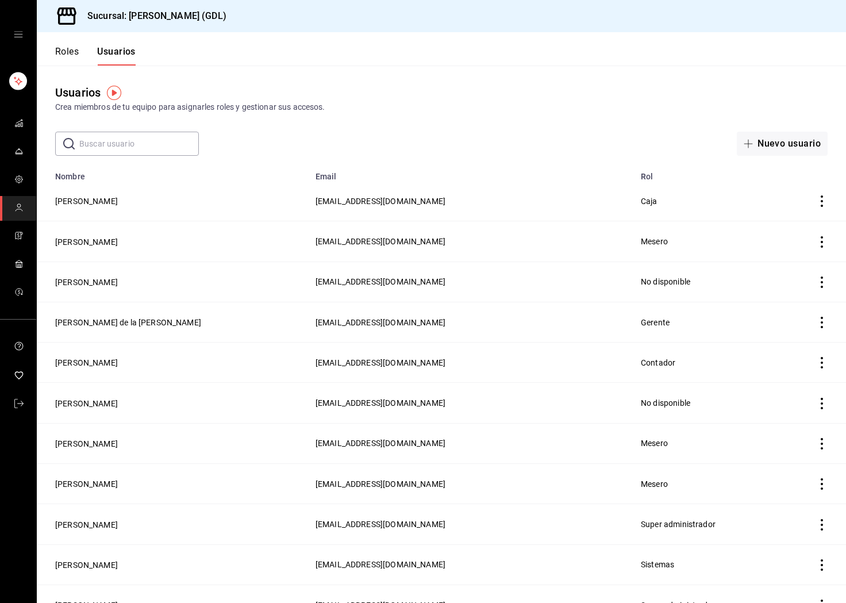
click at [821, 208] on td "employeesTable" at bounding box center [812, 201] width 67 height 40
click at [821, 204] on icon "actions" at bounding box center [821, 200] width 11 height 11
click at [573, 199] on div at bounding box center [423, 301] width 846 height 603
click at [20, 126] on icon "mailbox folders" at bounding box center [18, 122] width 9 height 9
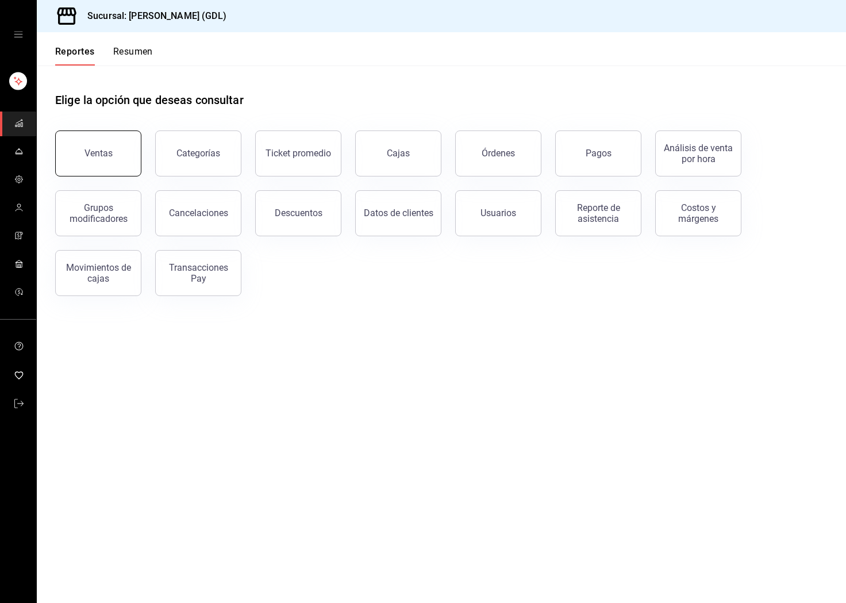
click at [78, 143] on button "Ventas" at bounding box center [98, 153] width 86 height 46
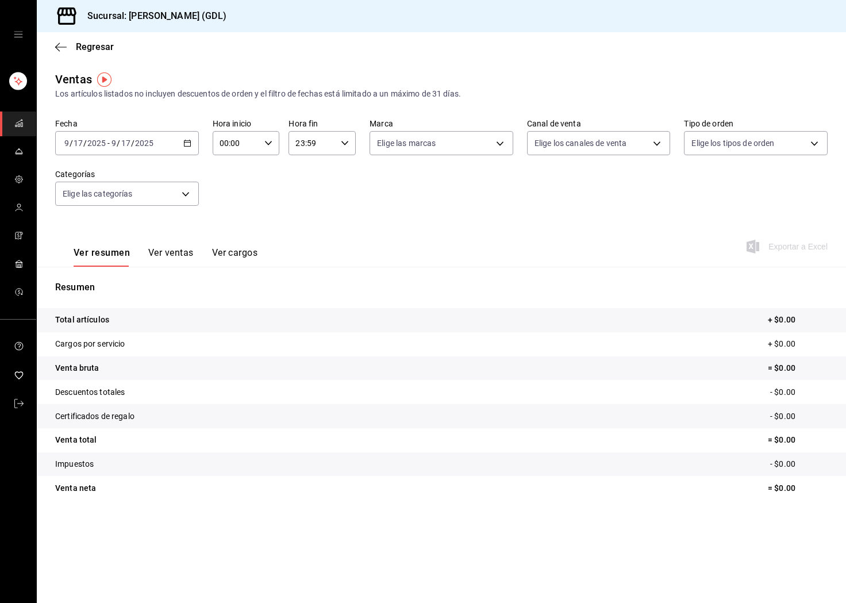
click at [154, 142] on div "[DATE] [DATE] - [DATE] [DATE]" at bounding box center [127, 143] width 144 height 24
click at [124, 278] on span "Rango de fechas" at bounding box center [109, 281] width 89 height 12
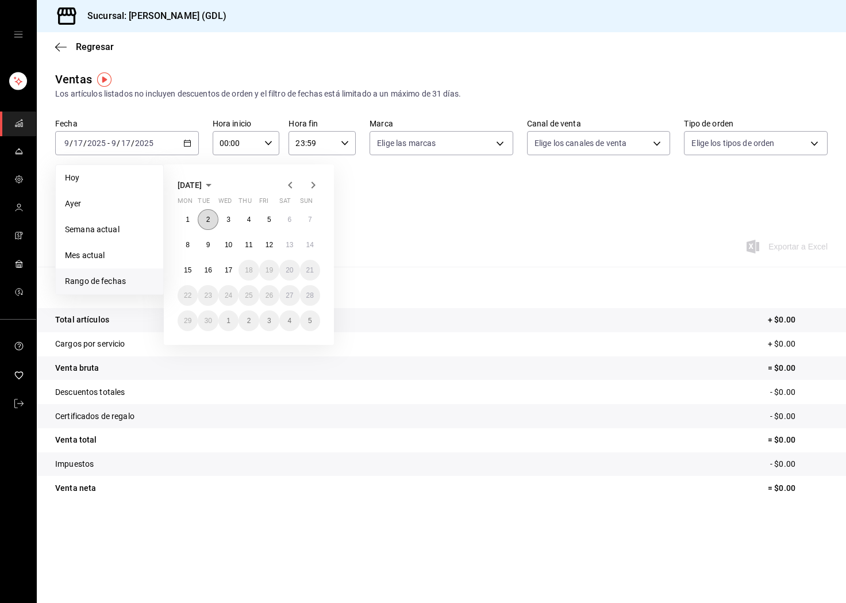
click at [207, 214] on button "2" at bounding box center [208, 219] width 20 height 21
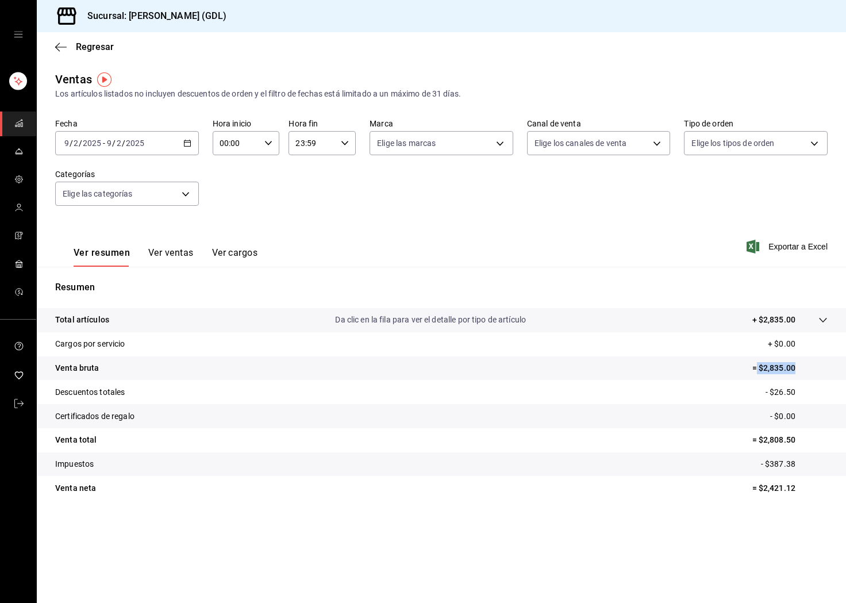
drag, startPoint x: 807, startPoint y: 368, endPoint x: 756, endPoint y: 370, distance: 50.0
click at [756, 370] on p "= $2,835.00" at bounding box center [789, 368] width 75 height 12
copy p "$2,835.00"
click at [189, 146] on \(Stroke\) "button" at bounding box center [187, 143] width 7 height 6
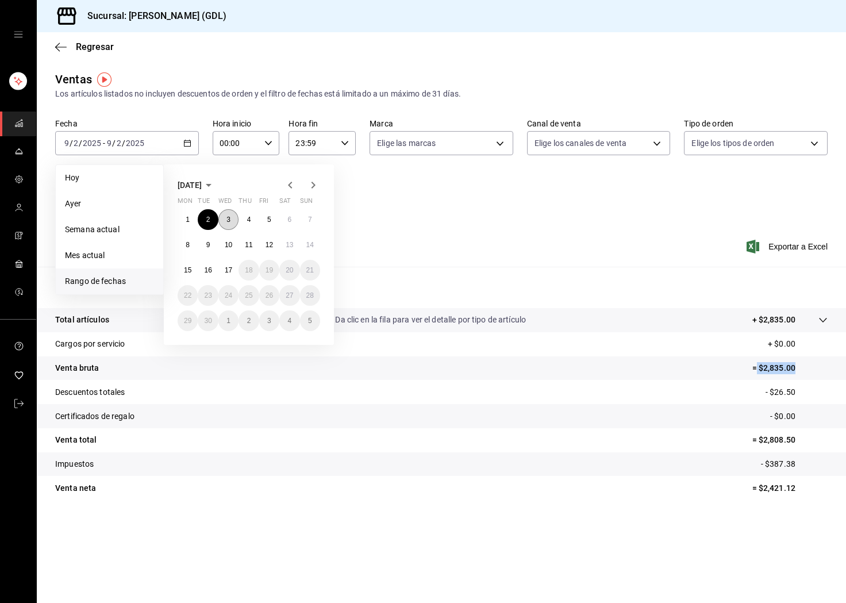
click at [233, 218] on button "3" at bounding box center [228, 219] width 20 height 21
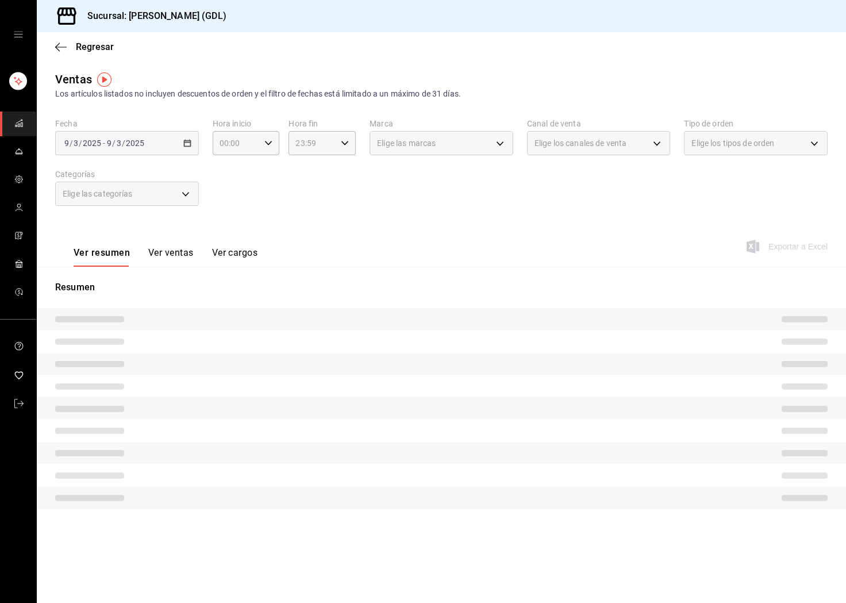
click at [799, 338] on tr at bounding box center [441, 342] width 809 height 22
